Goal: Share content: Share content

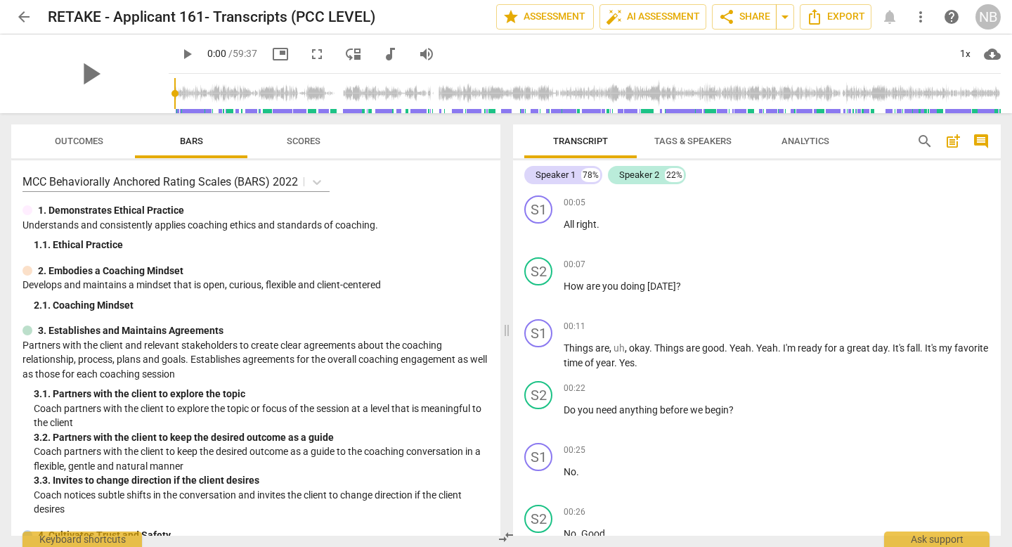
click at [683, 147] on span "Tags & Speakers" at bounding box center [693, 141] width 111 height 19
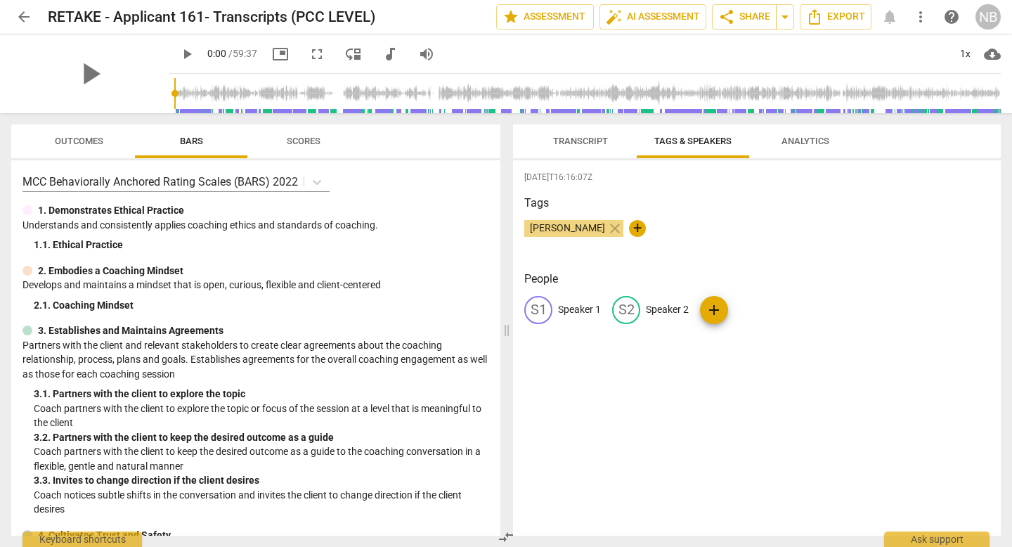
click at [678, 320] on div "S2 Speaker 2" at bounding box center [650, 310] width 77 height 28
type input "Coach"
click at [584, 300] on div "edit Speaker 1" at bounding box center [563, 310] width 77 height 28
type input "Client"
click at [846, 25] on button "Export" at bounding box center [836, 16] width 72 height 25
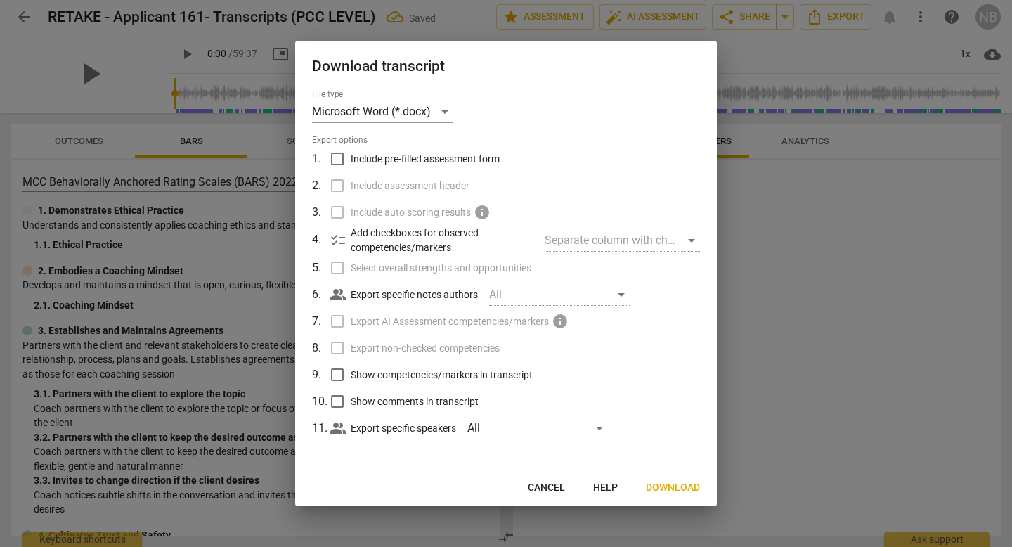
click at [671, 487] on span "Download" at bounding box center [673, 488] width 54 height 14
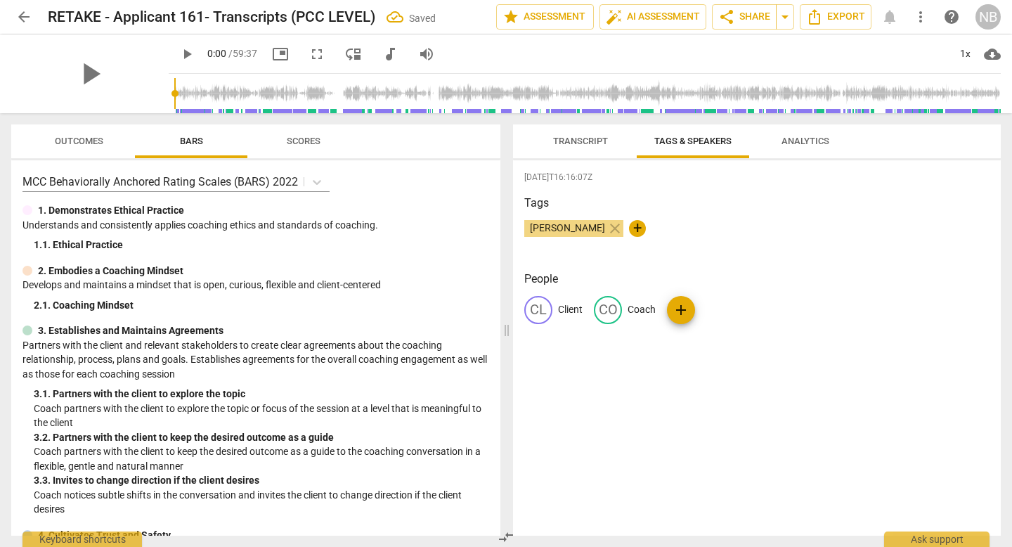
click at [669, 44] on div "play_arrow 0:00 / 59:37 picture_in_picture fullscreen move_down audiotrack volu…" at bounding box center [585, 53] width 832 height 39
click at [935, 67] on div "play_arrow 0:00 / 59:37 picture_in_picture fullscreen move_down audiotrack volu…" at bounding box center [585, 53] width 832 height 39
click at [641, 47] on div "play_arrow 0:00 / 59:37 picture_in_picture fullscreen move_down audiotrack volu…" at bounding box center [585, 53] width 832 height 39
click at [654, 40] on div "play_arrow 0:00 / 59:37 picture_in_picture fullscreen move_down audiotrack volu…" at bounding box center [585, 53] width 832 height 39
click at [786, 20] on span "arrow_drop_down" at bounding box center [785, 16] width 17 height 17
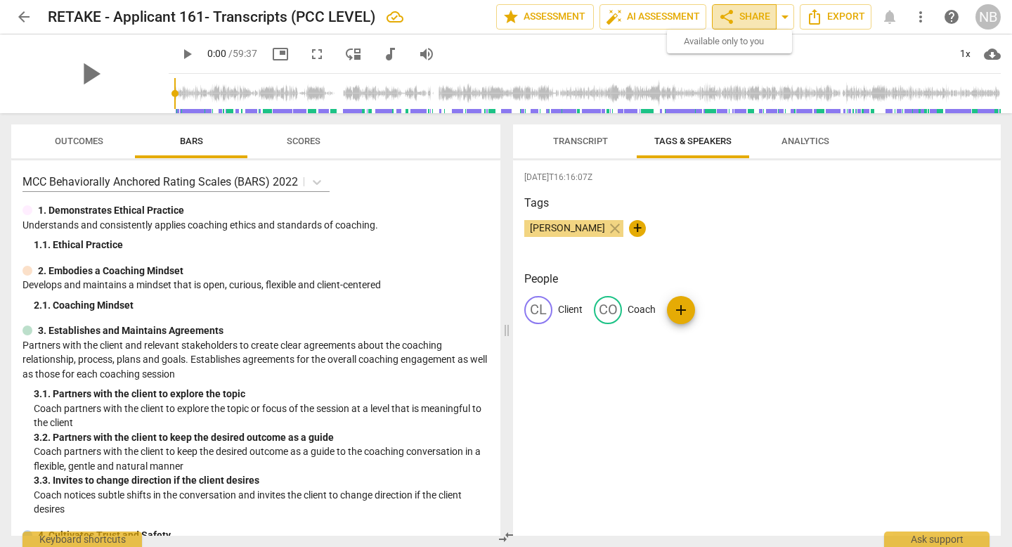
click at [737, 24] on span "share Share" at bounding box center [745, 16] width 52 height 17
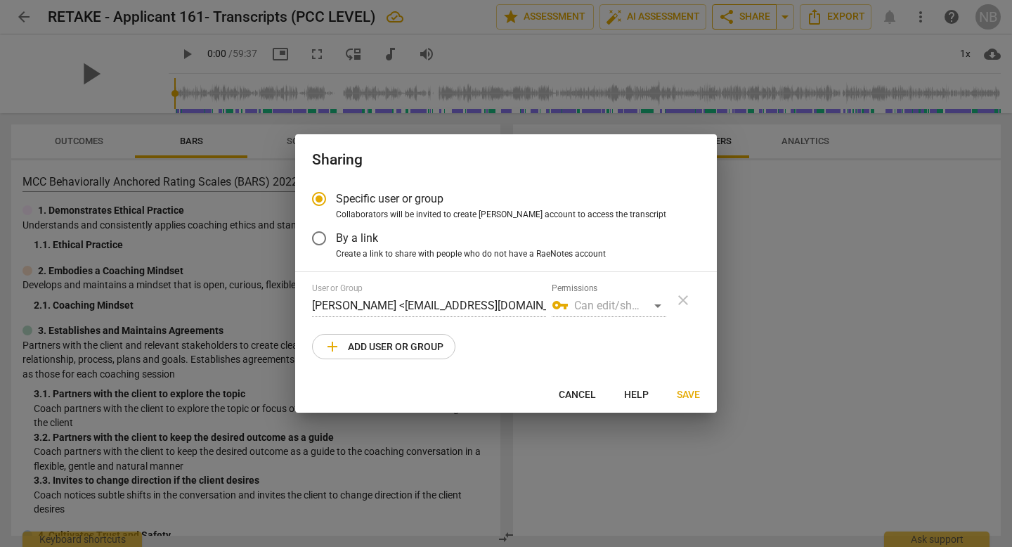
radio input "false"
drag, startPoint x: 346, startPoint y: 247, endPoint x: 359, endPoint y: 237, distance: 16.5
click at [359, 237] on div "Specific user or group Collaborators will be invited to create RaeNotes account…" at bounding box center [506, 221] width 388 height 78
click at [359, 237] on span "By a link" at bounding box center [357, 238] width 42 height 16
click at [336, 237] on input "By a link" at bounding box center [319, 238] width 34 height 34
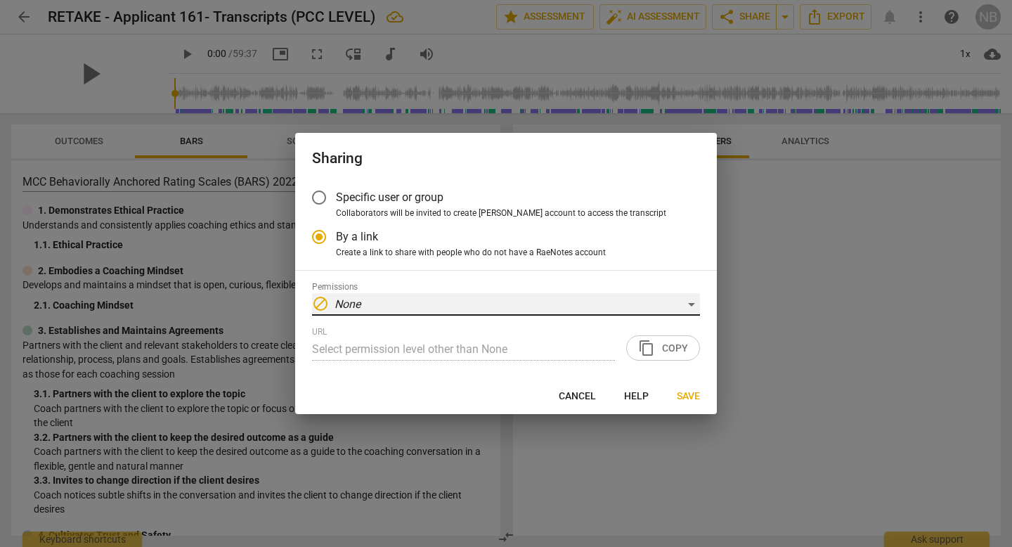
click at [371, 302] on div "block None" at bounding box center [506, 304] width 388 height 22
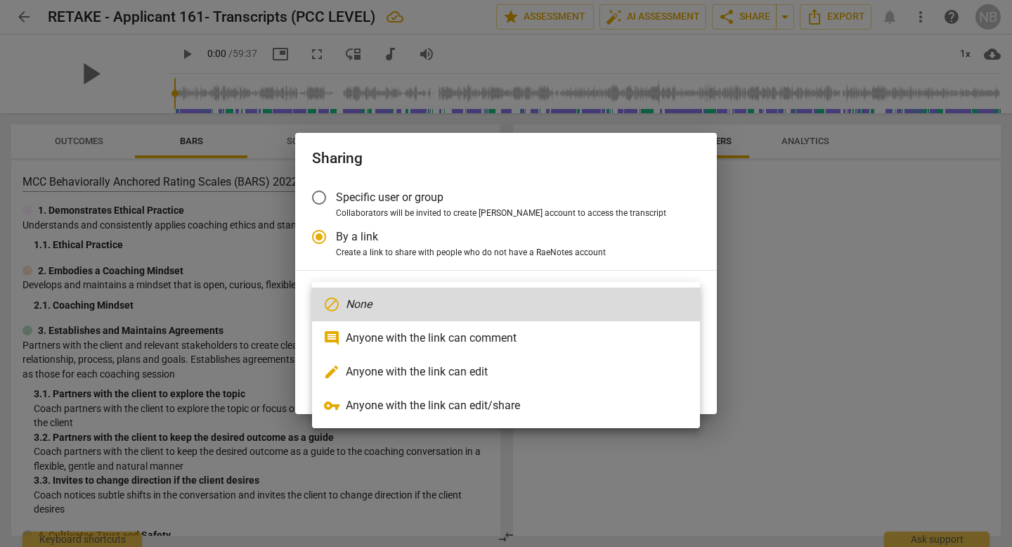
click at [381, 410] on li "vpn_key Anyone with the link can edit/share" at bounding box center [506, 406] width 388 height 34
radio input "false"
type input "https://app.raenotes.com/meeting/2260e5723527488184f7303272d3bded"
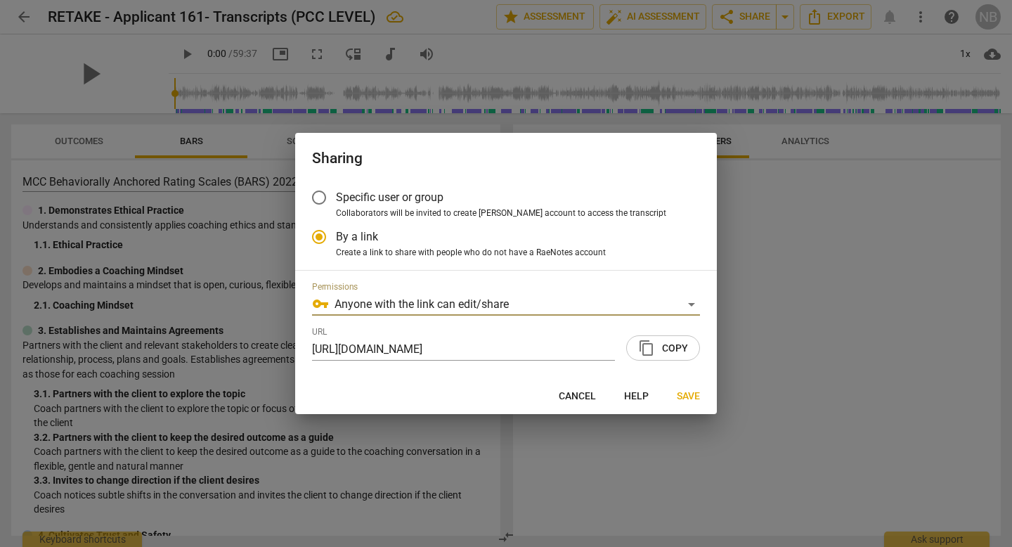
click at [659, 347] on span "content_copy Copy" at bounding box center [663, 348] width 50 height 17
click at [385, 200] on span "Specific user or group" at bounding box center [390, 197] width 108 height 16
click at [336, 200] on input "Specific user or group" at bounding box center [319, 198] width 34 height 34
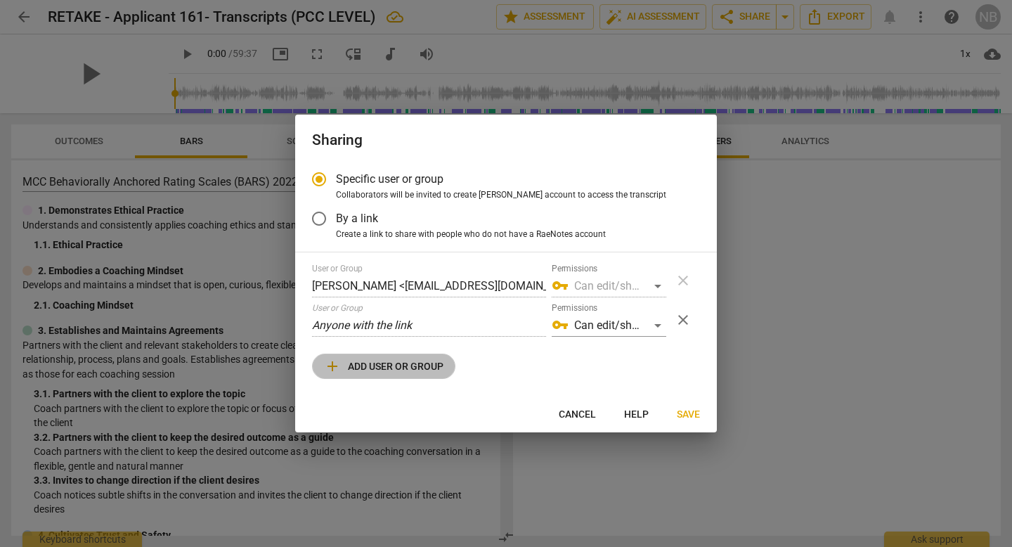
click at [397, 360] on span "add Add user or group" at bounding box center [384, 366] width 120 height 17
radio input "false"
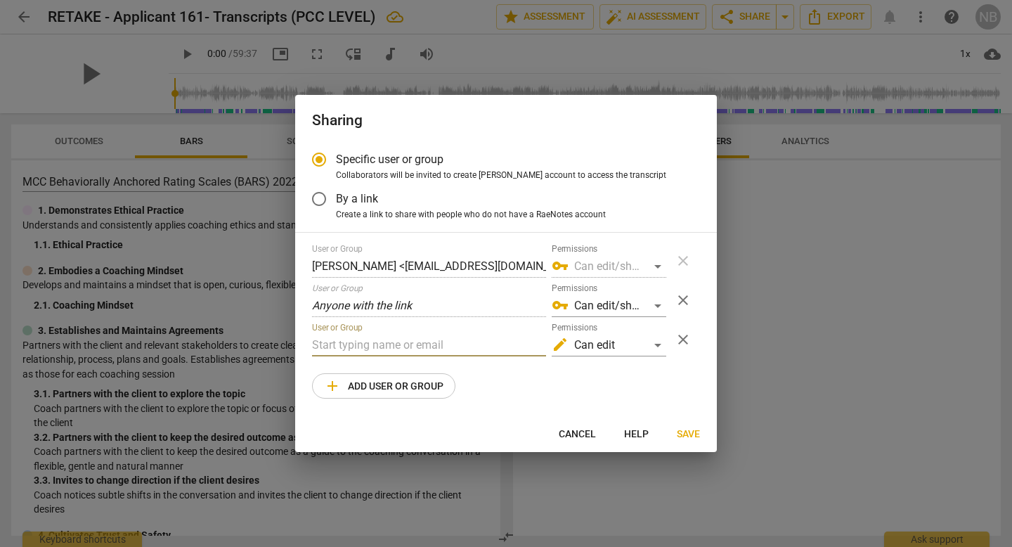
click at [430, 342] on input "text" at bounding box center [429, 345] width 234 height 22
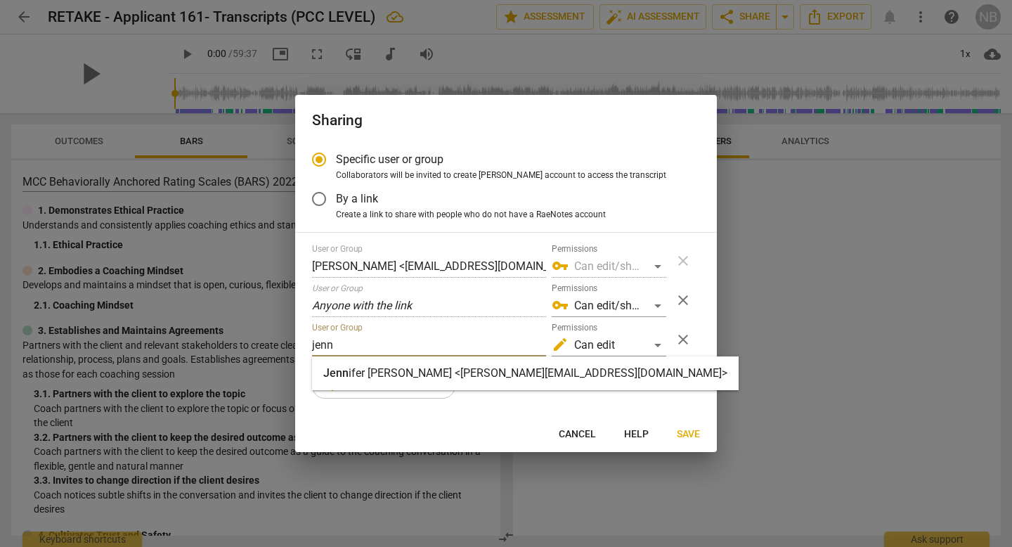
type input "jenn"
click at [430, 373] on strong "ifer Gaudette <jennifer@canadacoachacademy.com>" at bounding box center [538, 372] width 379 height 13
radio input "false"
type input "Jennifer Gaudette <jennifer@canadacoachacademy.com>"
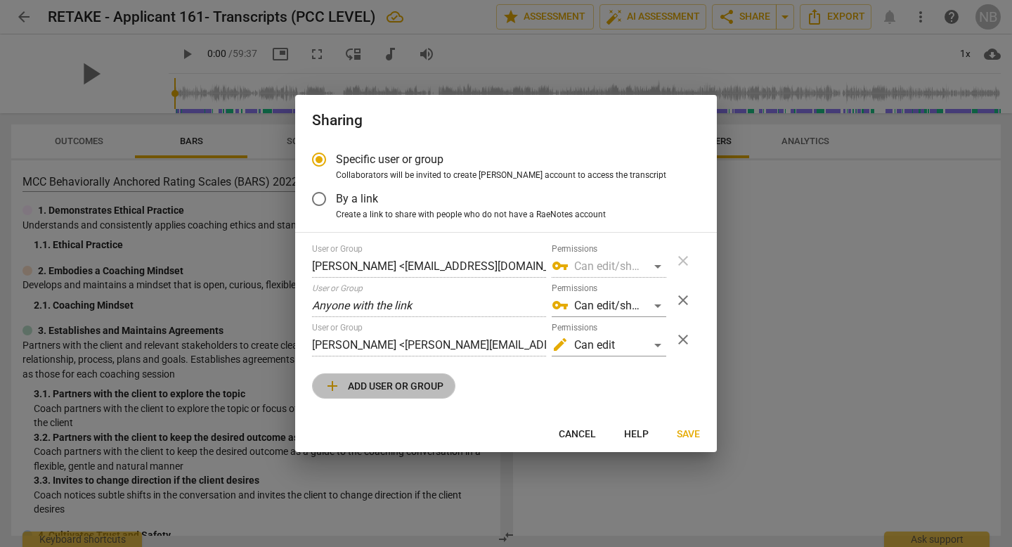
click at [411, 388] on span "add Add user or group" at bounding box center [384, 386] width 120 height 17
radio input "false"
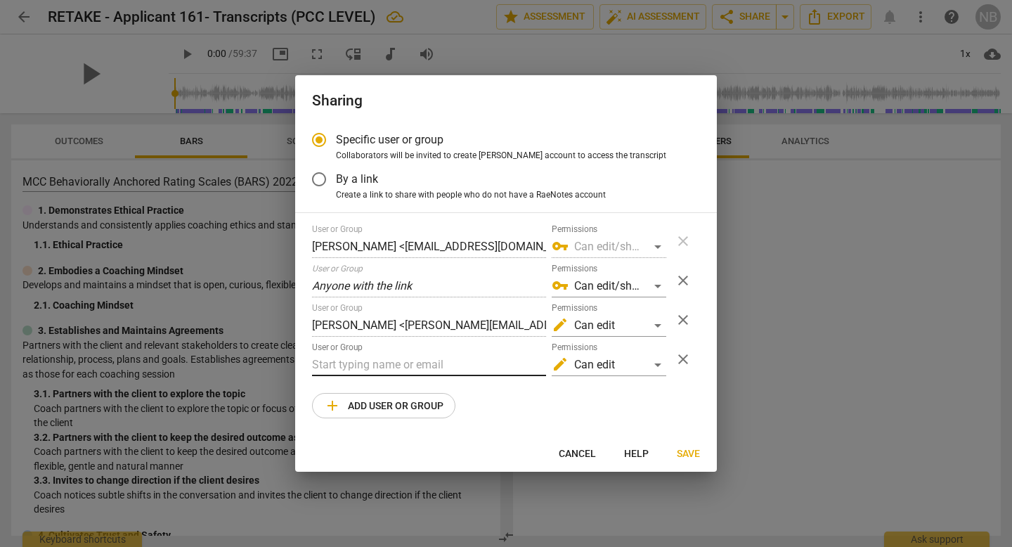
click at [429, 367] on input "text" at bounding box center [429, 365] width 234 height 22
type input "jennifer@coachacademy.com"
click at [469, 403] on div "User or Group Nathalie Blais <info@canadacoachacademy.com> Permissions vpn_key …" at bounding box center [506, 321] width 388 height 194
click at [685, 454] on span "Save" at bounding box center [688, 454] width 23 height 14
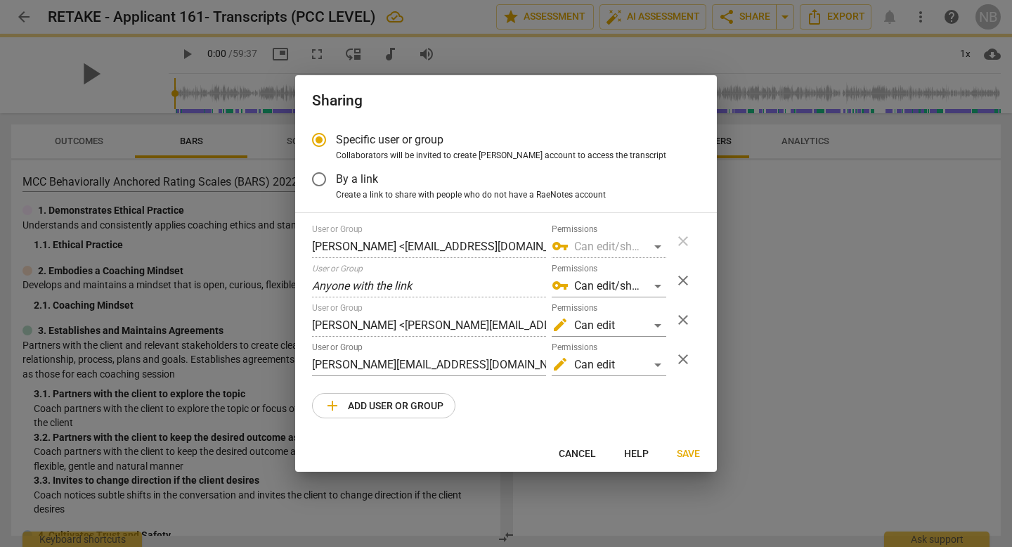
radio input "false"
type input "Jenn Gaudette <jennifer@coachacademy.com>"
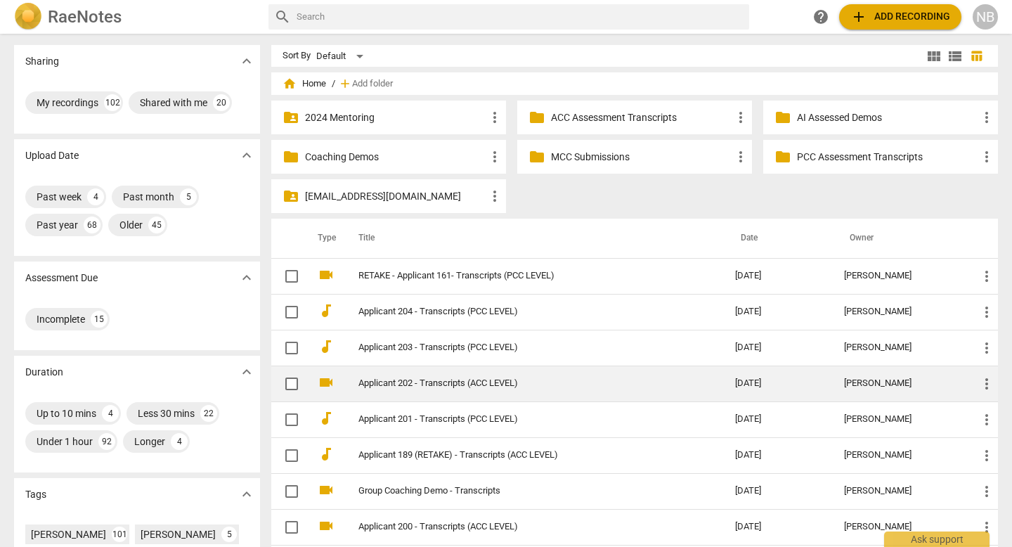
click at [505, 381] on link "Applicant 202 - Transcripts (ACC LEVEL)" at bounding box center [522, 383] width 326 height 11
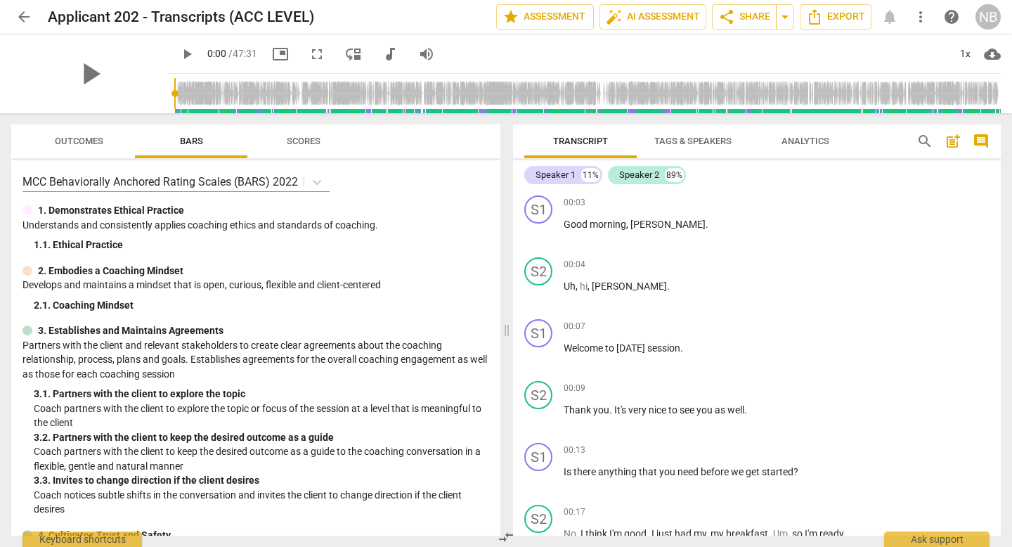
click at [676, 138] on span "Tags & Speakers" at bounding box center [693, 141] width 77 height 11
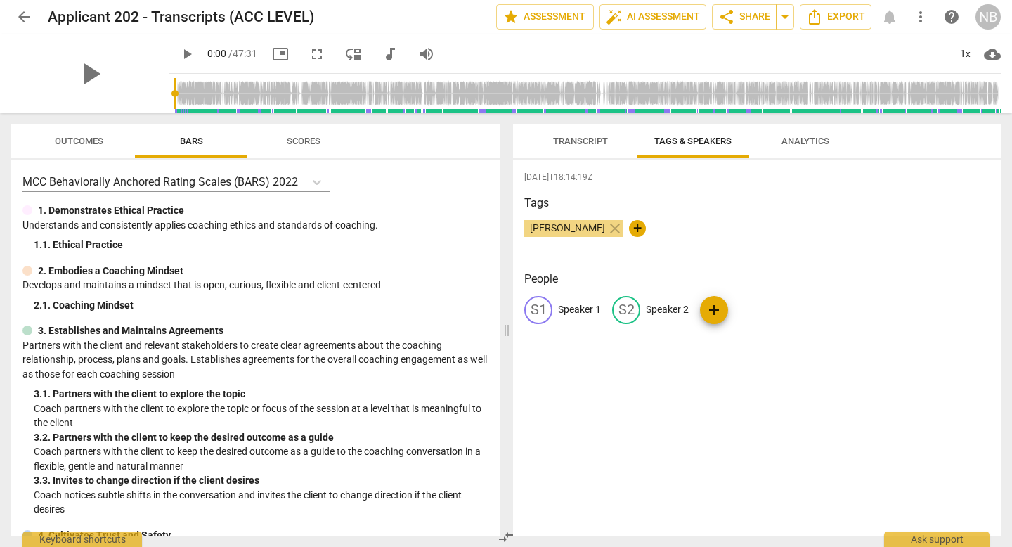
click at [572, 142] on span "Transcript" at bounding box center [580, 141] width 55 height 11
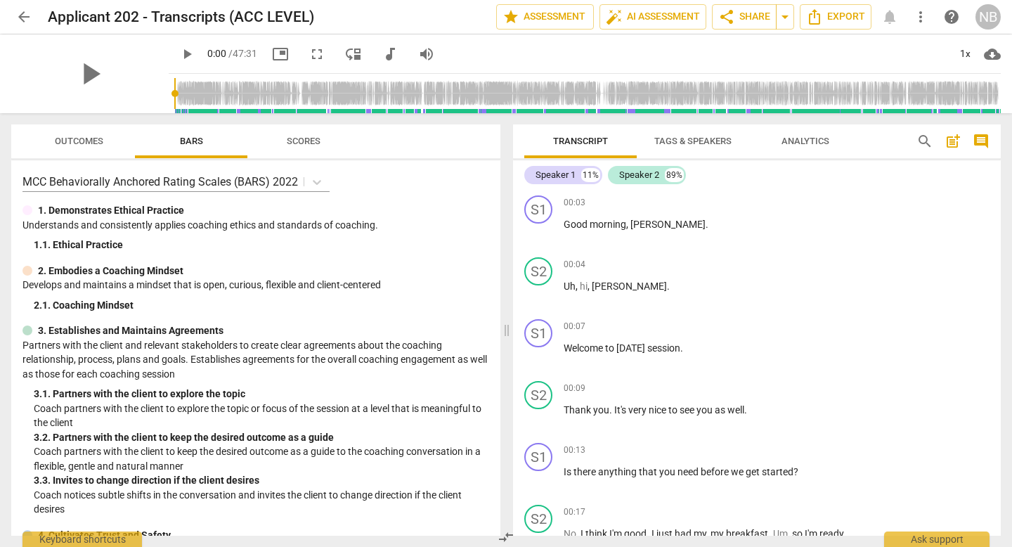
click at [686, 143] on span "Tags & Speakers" at bounding box center [693, 141] width 77 height 11
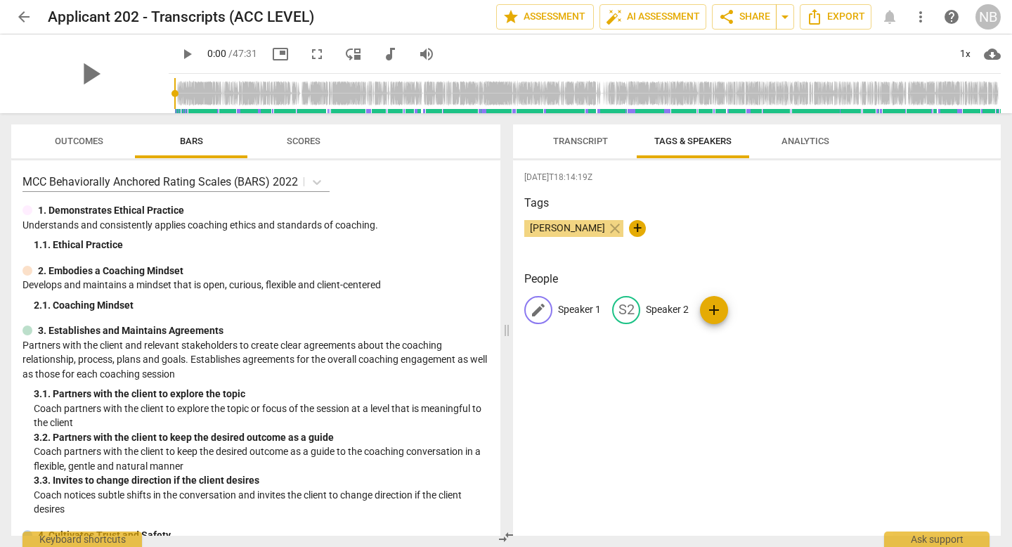
click at [577, 313] on p "Speaker 1" at bounding box center [579, 309] width 43 height 15
type input "Coach"
click at [747, 308] on p "Speaker 2" at bounding box center [759, 309] width 43 height 15
type input "Client"
click at [794, 181] on span "[DATE]T18:14:19Z" at bounding box center [757, 178] width 465 height 12
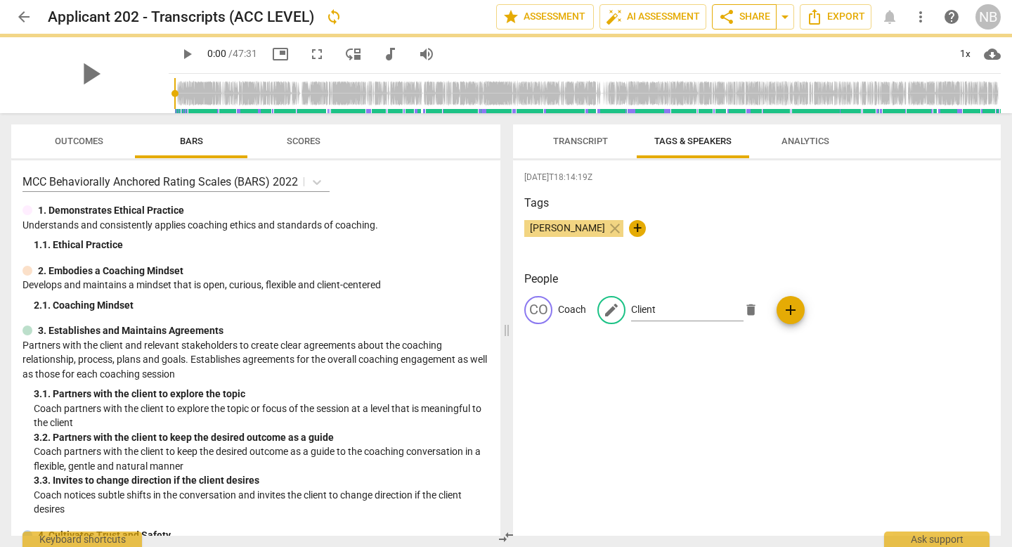
click at [753, 20] on span "share Share" at bounding box center [745, 16] width 52 height 17
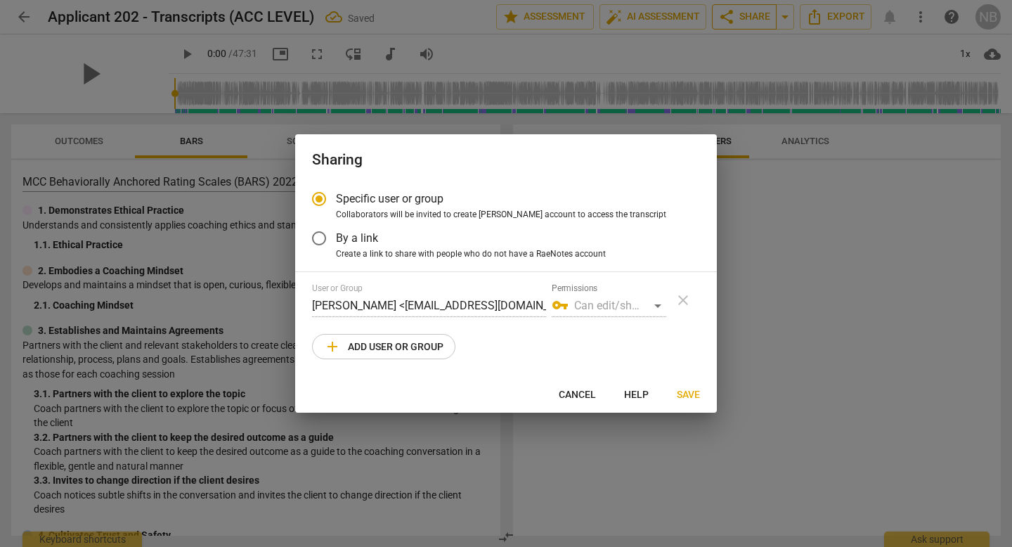
radio input "false"
click at [352, 240] on span "By a link" at bounding box center [357, 238] width 42 height 16
click at [336, 240] on input "By a link" at bounding box center [319, 238] width 34 height 34
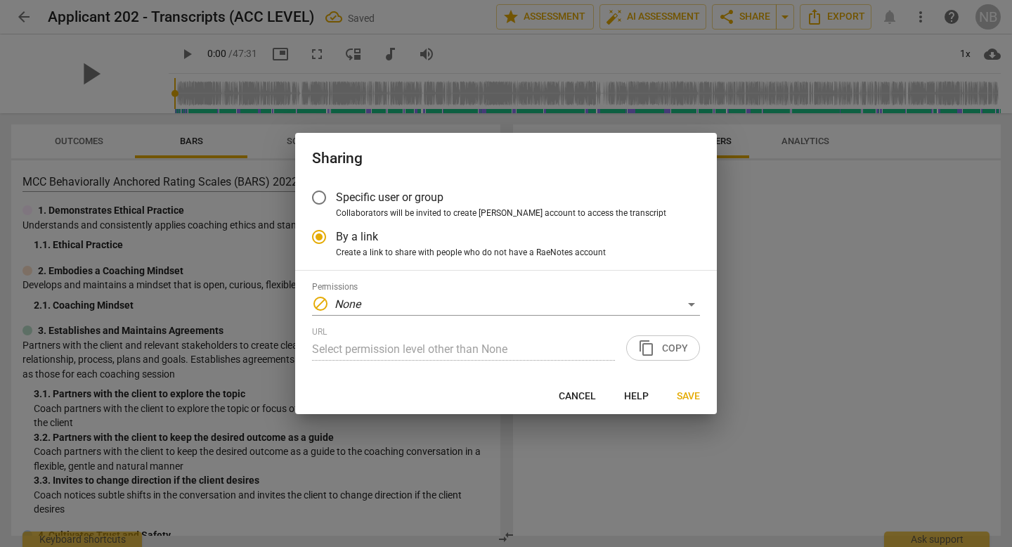
click at [420, 285] on div "Permissions block None" at bounding box center [506, 299] width 388 height 34
click at [410, 305] on div "block None" at bounding box center [506, 304] width 388 height 22
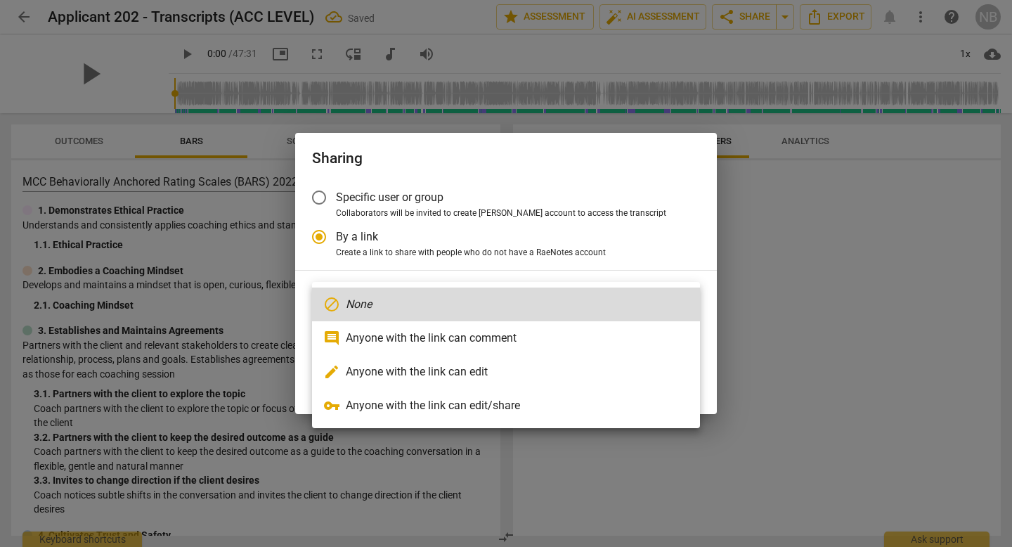
click at [367, 409] on li "vpn_key Anyone with the link can edit/share" at bounding box center [506, 406] width 388 height 34
radio input "false"
type input "[URL][DOMAIN_NAME]"
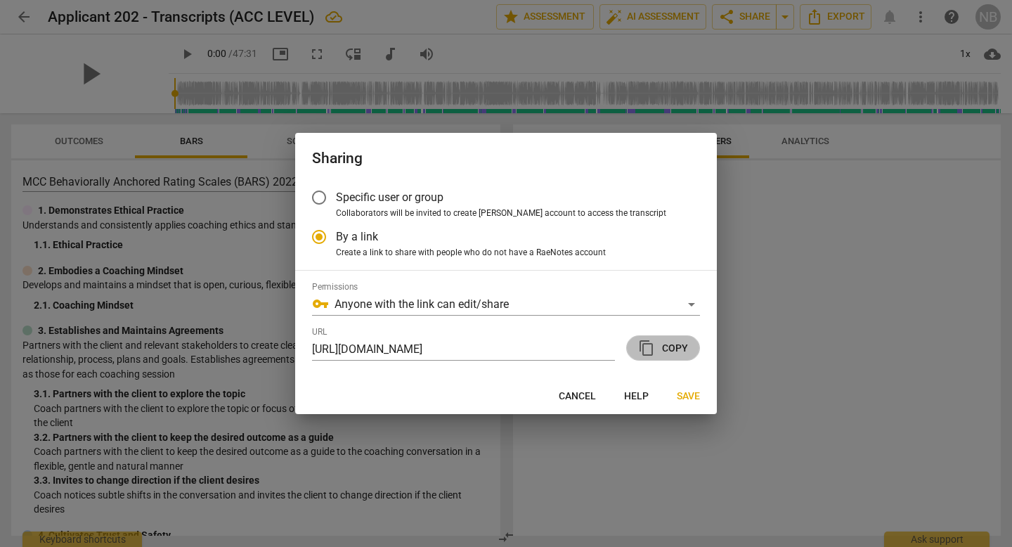
click at [690, 352] on button "content_copy Copy" at bounding box center [663, 347] width 74 height 25
click at [416, 197] on span "Specific user or group" at bounding box center [390, 197] width 108 height 16
click at [336, 197] on input "Specific user or group" at bounding box center [319, 198] width 34 height 34
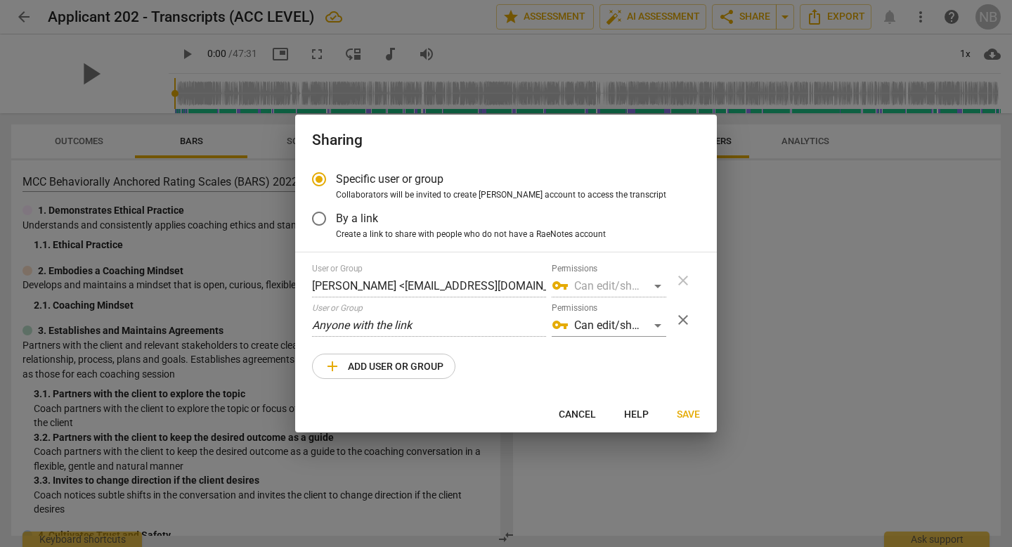
click at [396, 371] on span "add Add user or group" at bounding box center [384, 366] width 120 height 17
radio input "false"
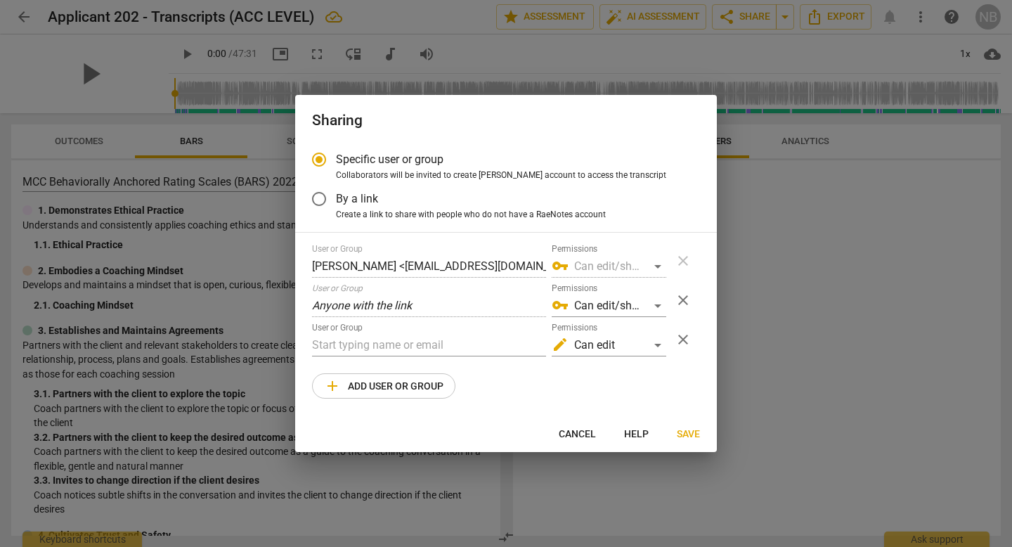
click at [408, 330] on div "User or Group" at bounding box center [429, 340] width 234 height 34
click at [407, 342] on input "text" at bounding box center [429, 345] width 234 height 22
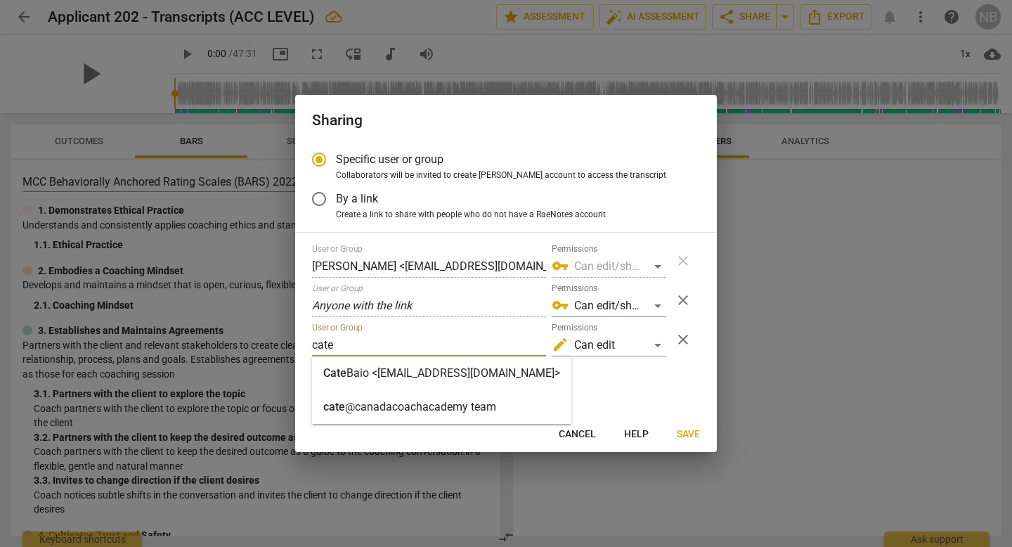
type input "cate"
click at [392, 373] on strong "Baio <[EMAIL_ADDRESS][DOMAIN_NAME]>" at bounding box center [454, 372] width 214 height 13
radio input "false"
type input "[PERSON_NAME] <[PERSON_NAME][EMAIL_ADDRESS][DOMAIN_NAME]>"
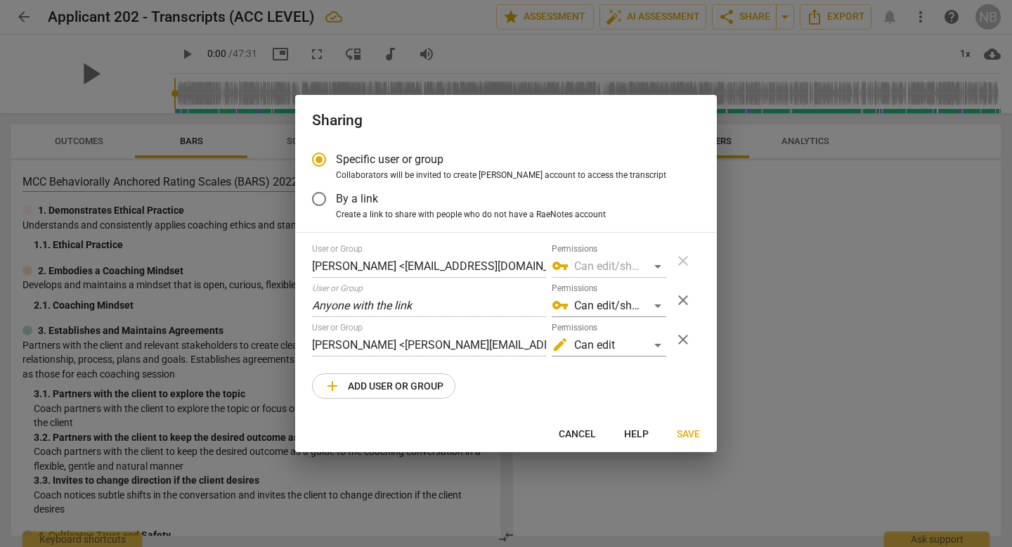
click at [383, 385] on span "add Add user or group" at bounding box center [384, 386] width 120 height 17
radio input "false"
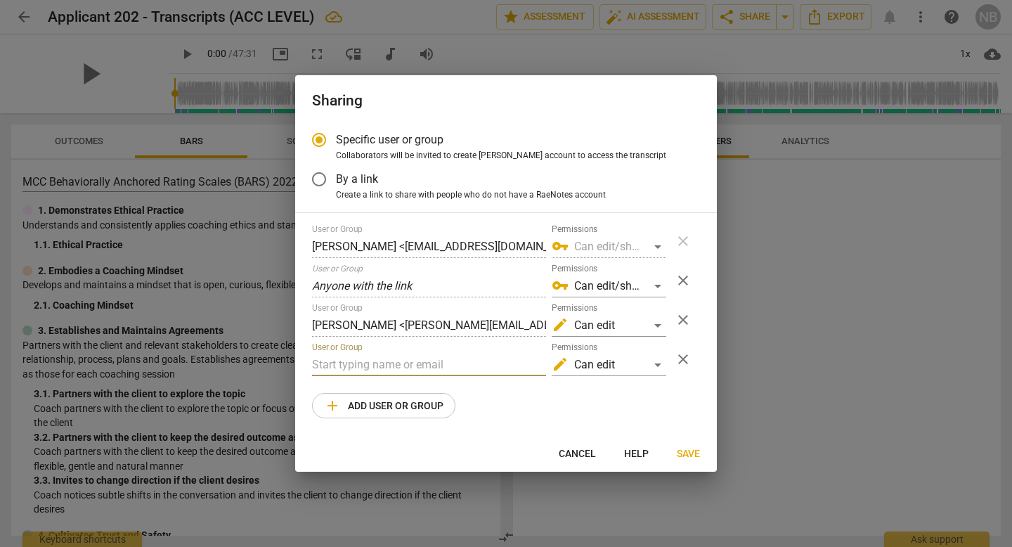
click at [375, 368] on input "text" at bounding box center [429, 365] width 234 height 22
type input "[EMAIL_ADDRESS][DOMAIN_NAME]"
click at [693, 449] on span "Save" at bounding box center [688, 454] width 23 height 14
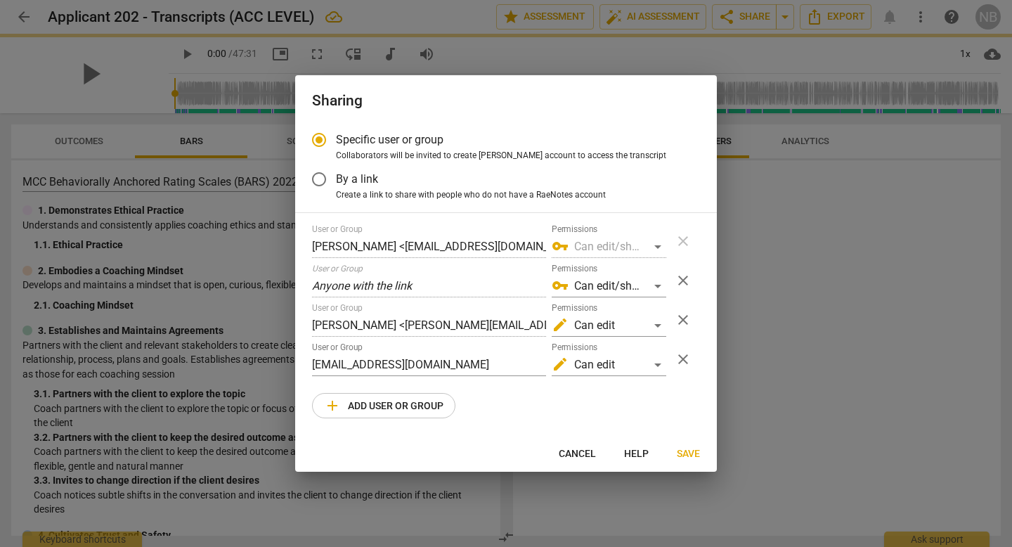
radio input "false"
type input "[PERSON_NAME] <[PERSON_NAME][EMAIL_ADDRESS][DOMAIN_NAME]>"
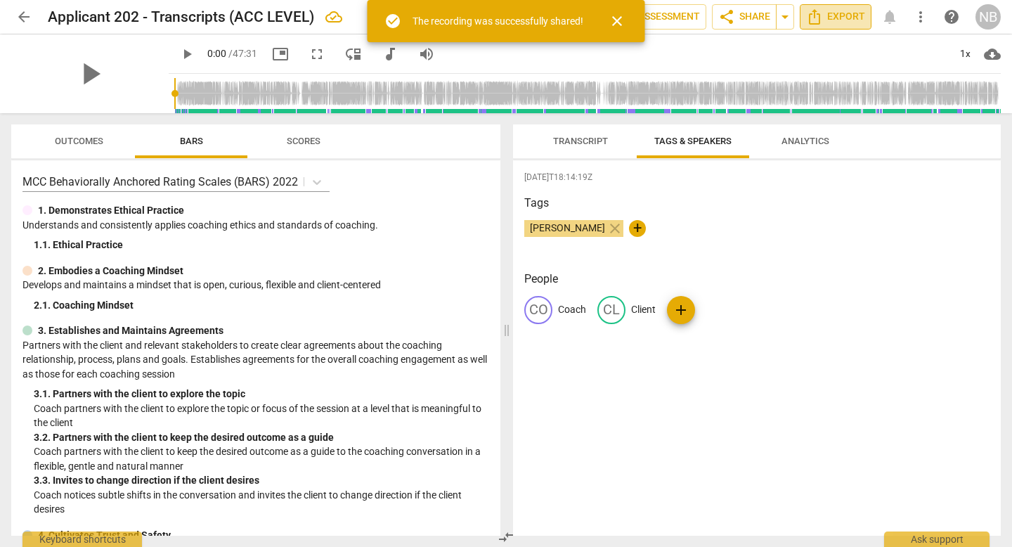
click at [849, 20] on span "Export" at bounding box center [835, 16] width 59 height 17
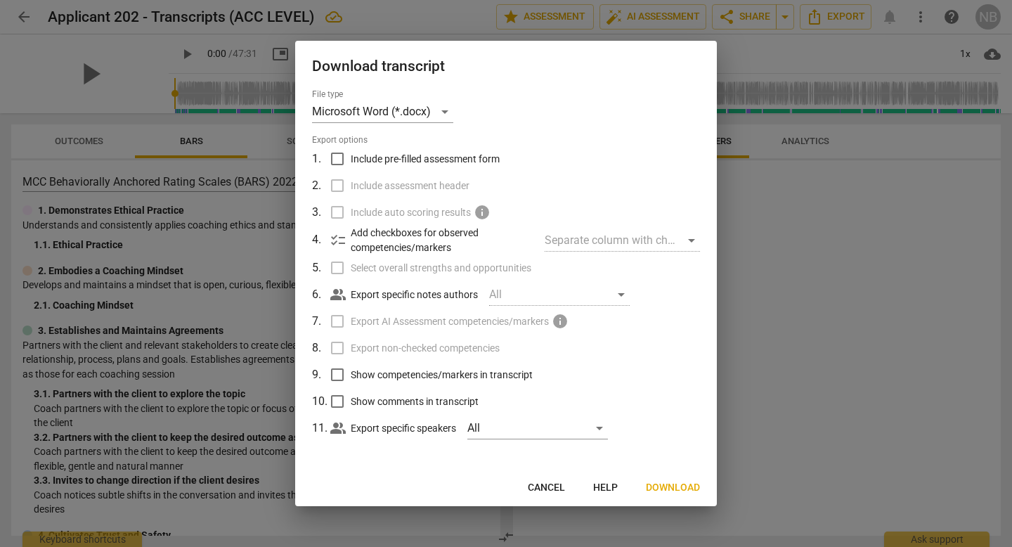
click at [671, 484] on span "Download" at bounding box center [673, 488] width 54 height 14
